Goal: Navigation & Orientation: Find specific page/section

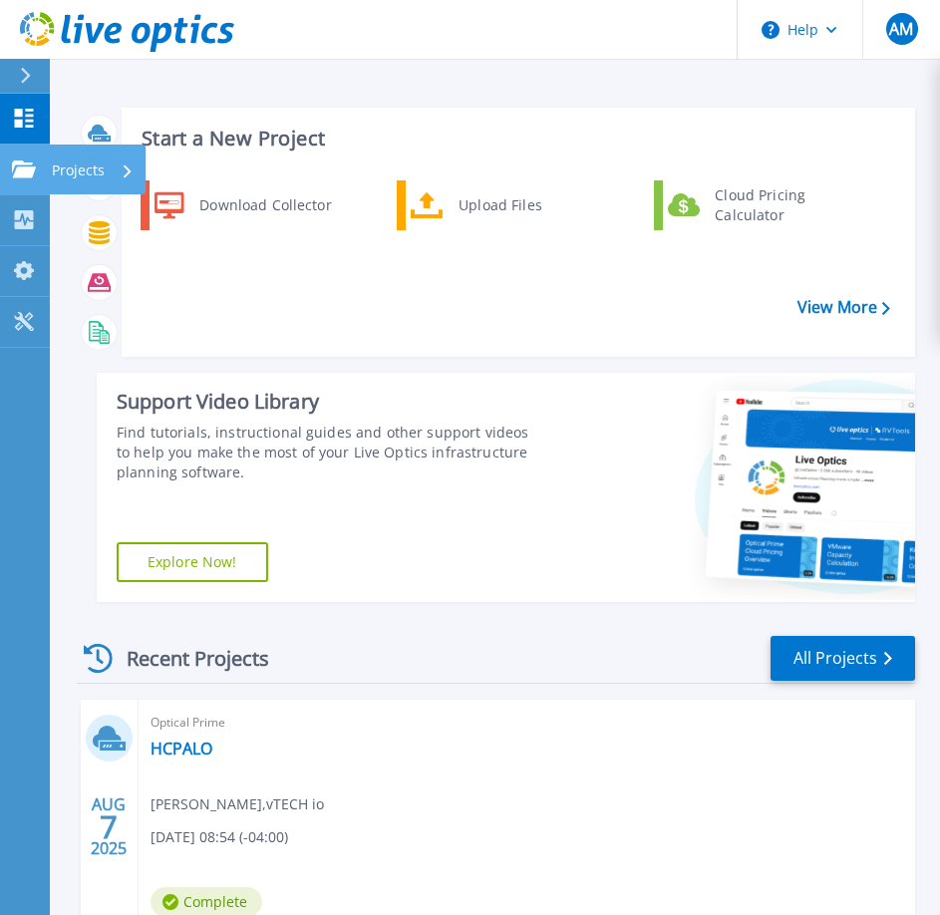
click at [14, 163] on icon at bounding box center [24, 169] width 24 height 17
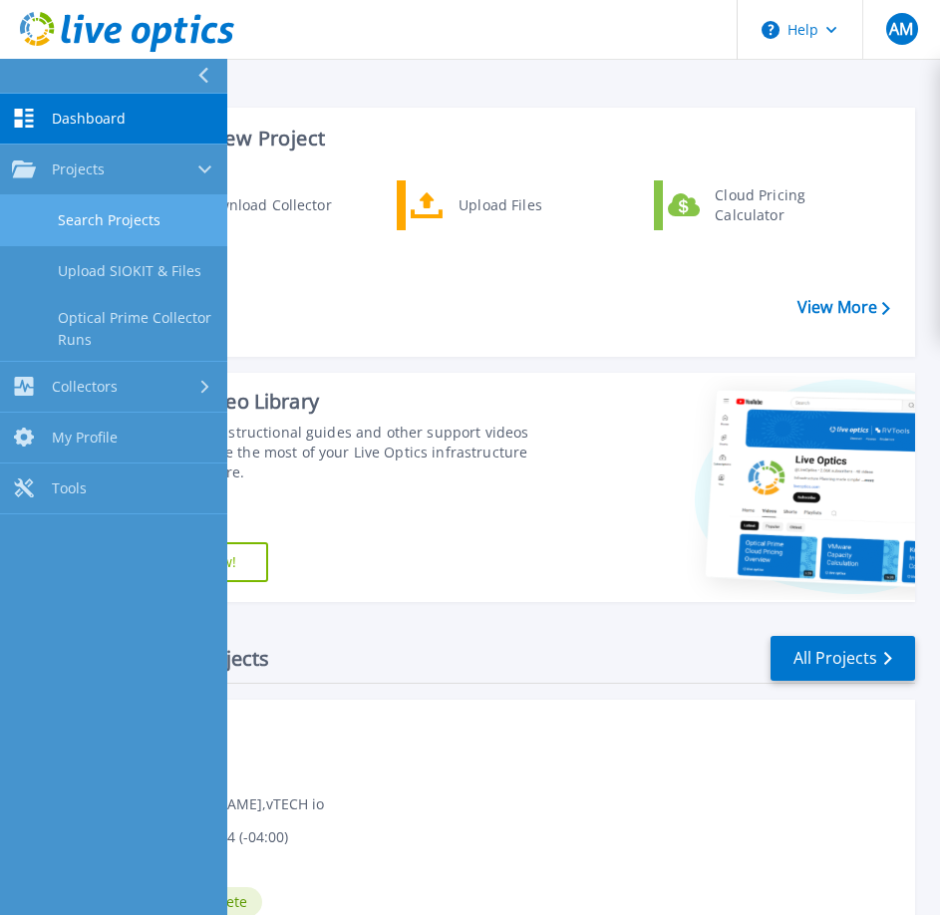
click at [99, 221] on link "Search Projects" at bounding box center [113, 220] width 227 height 51
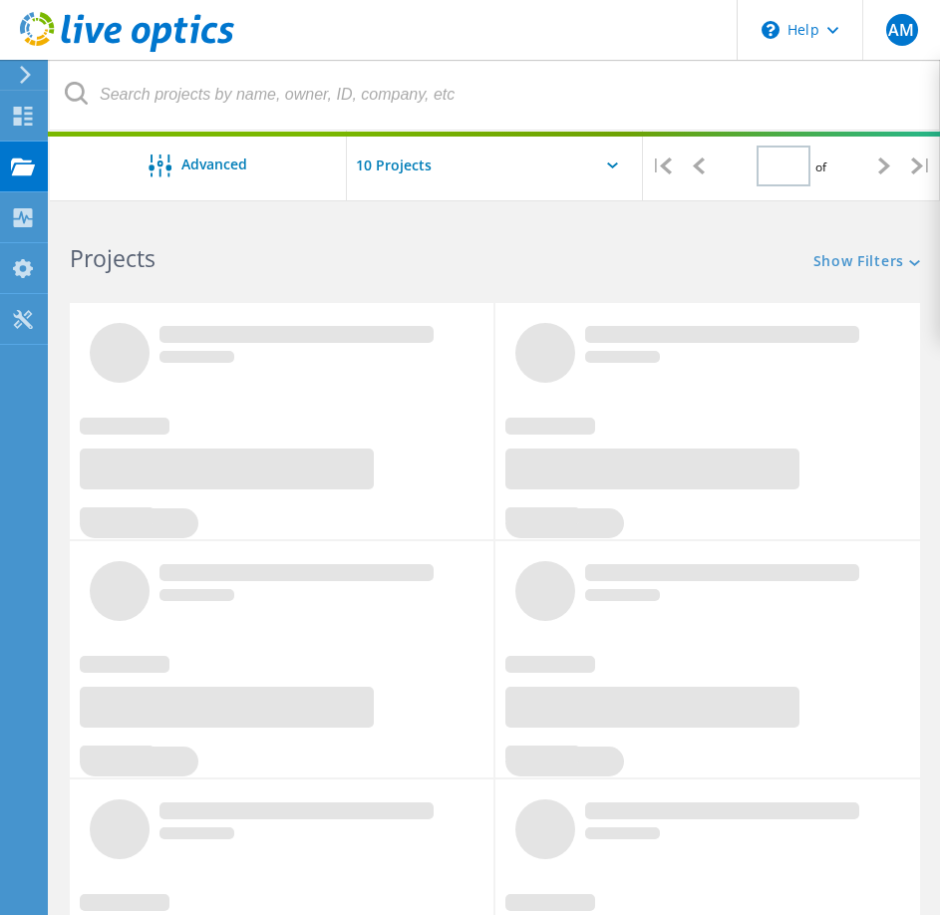
type input "1"
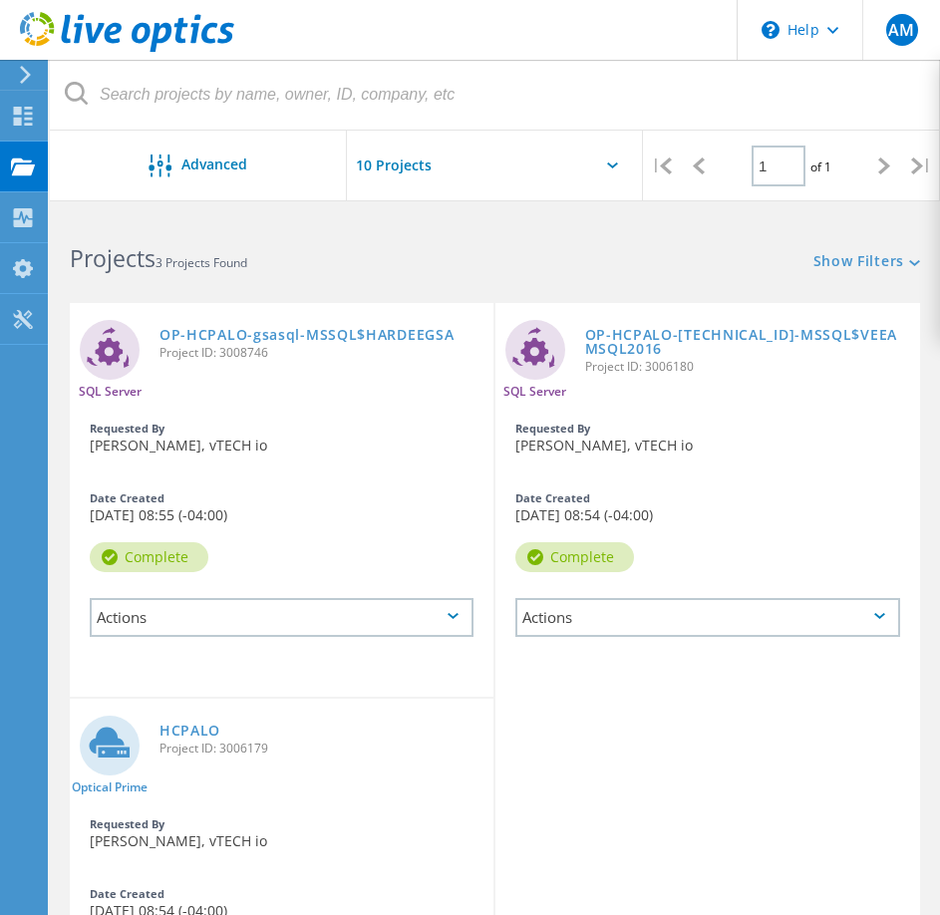
click at [372, 173] on input "text" at bounding box center [446, 166] width 199 height 70
click at [25, 216] on use at bounding box center [23, 217] width 19 height 19
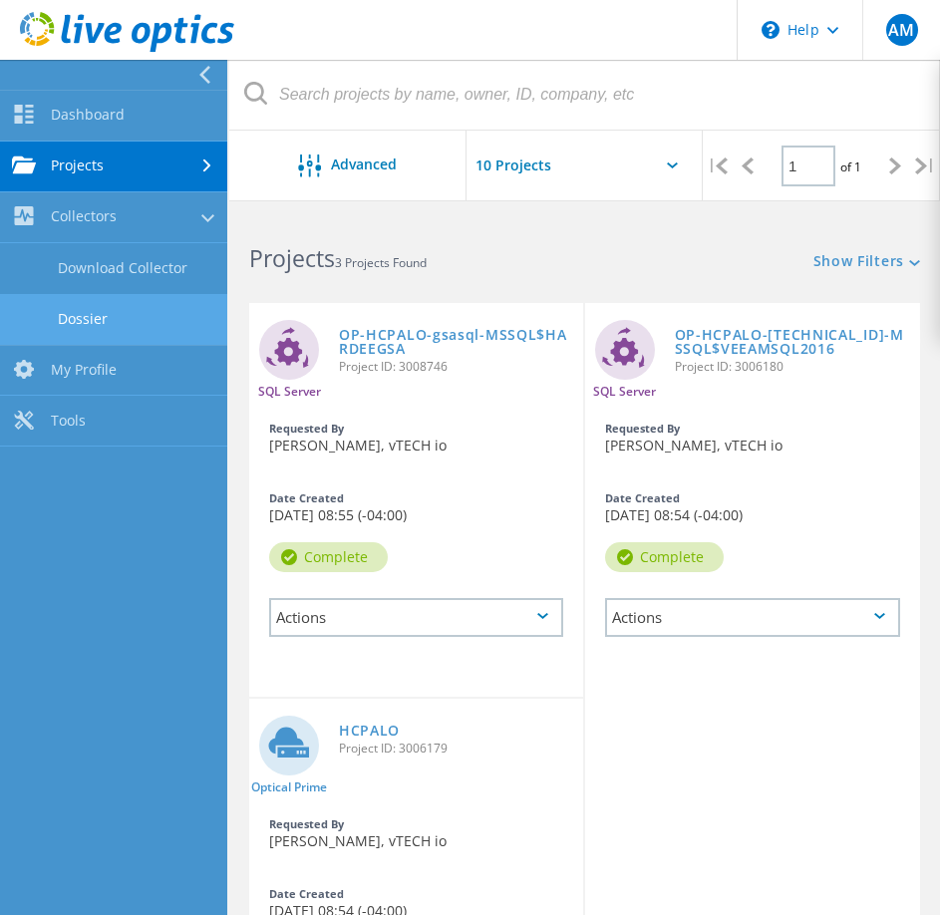
click at [125, 320] on link "Dossier" at bounding box center [113, 319] width 227 height 51
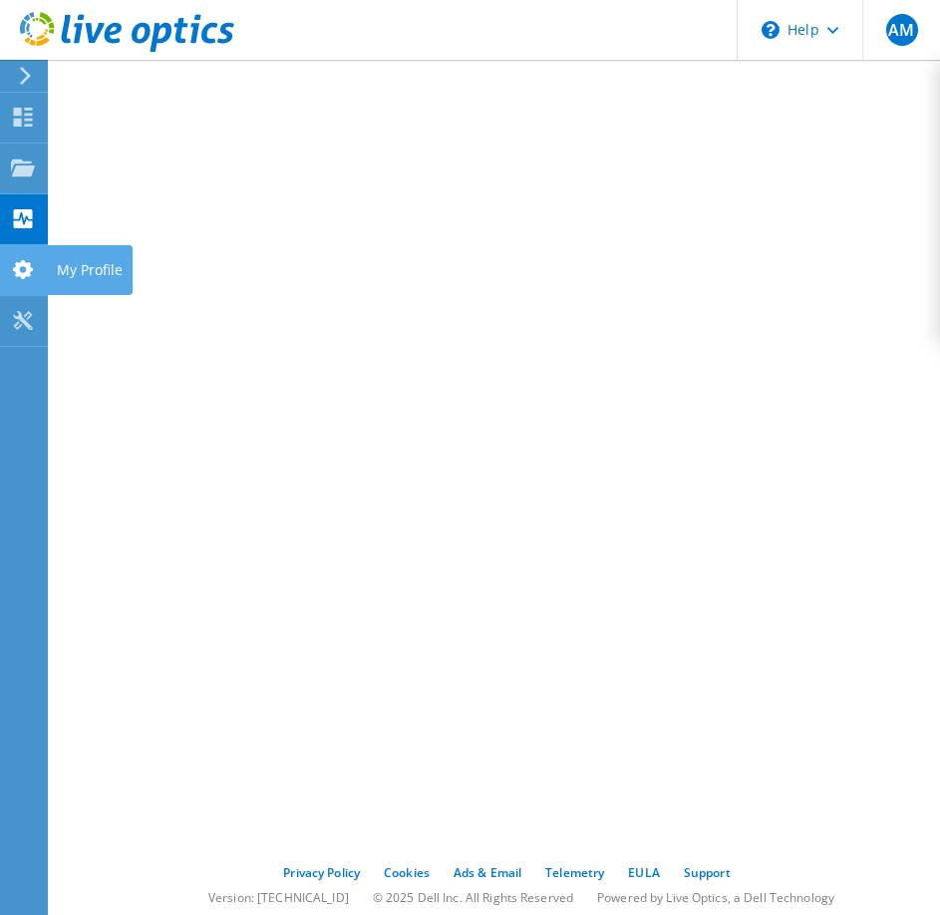
click at [20, 276] on icon at bounding box center [23, 269] width 24 height 19
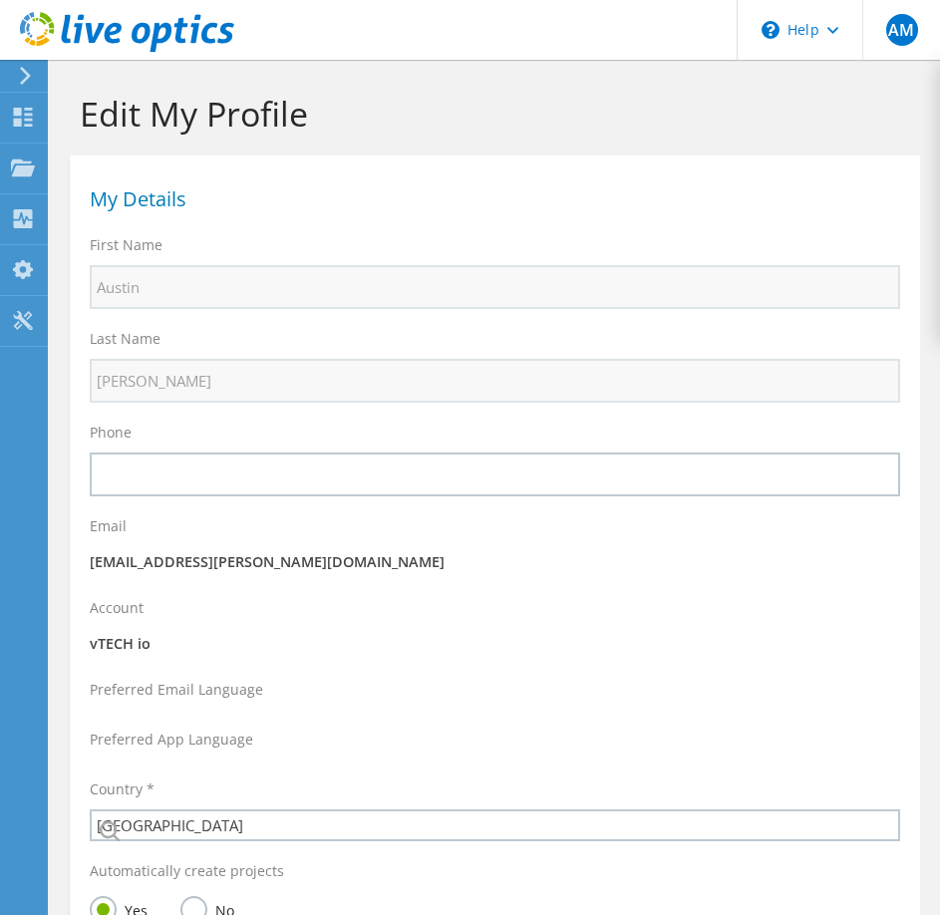
select select "224"
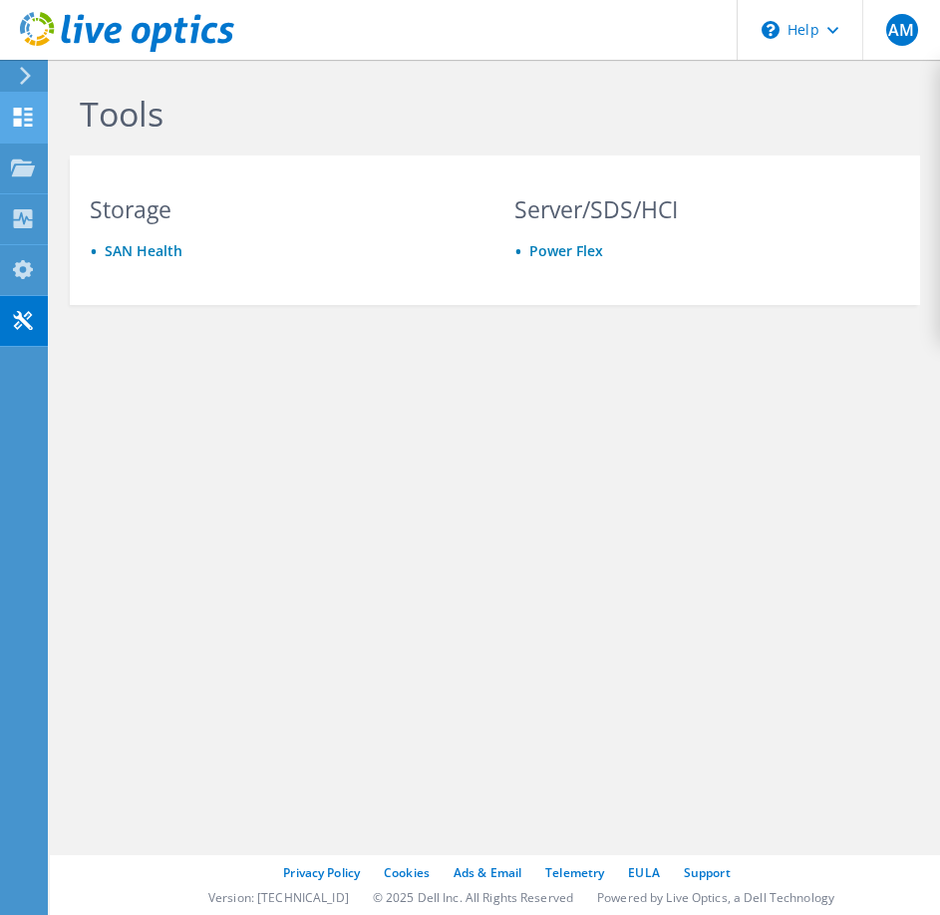
click at [20, 110] on use at bounding box center [23, 117] width 19 height 19
